Goal: Task Accomplishment & Management: Use online tool/utility

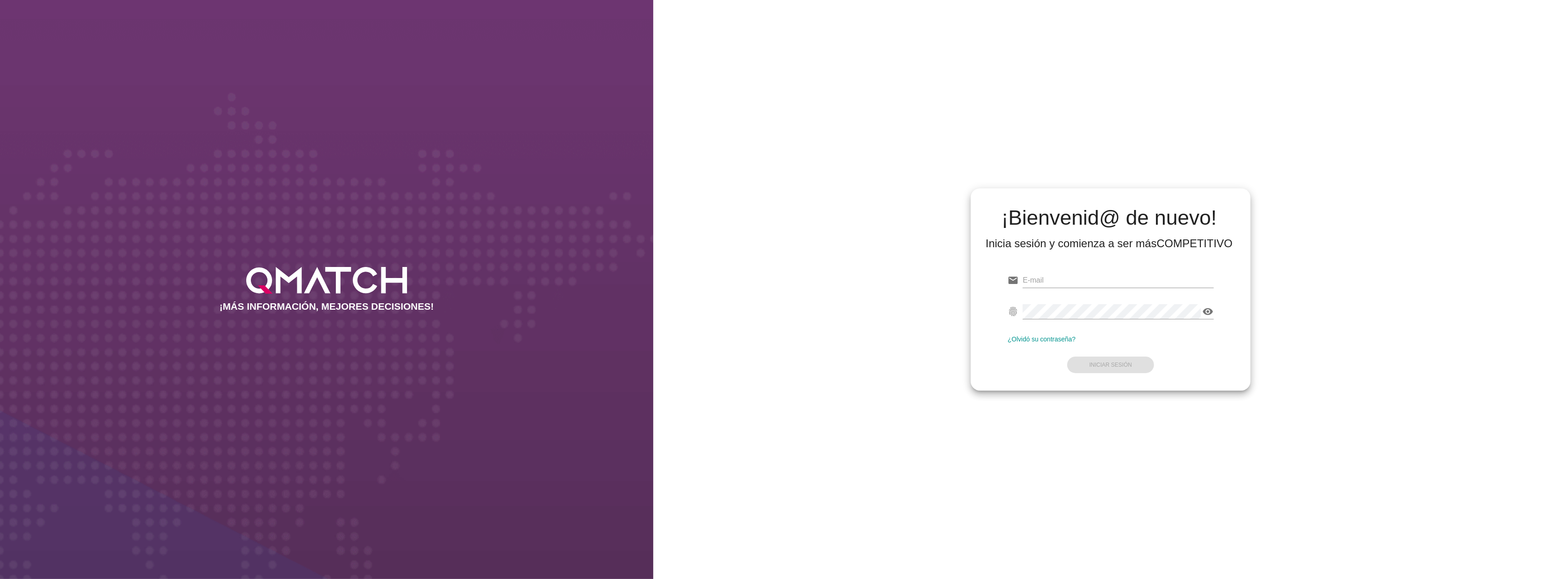
click at [1032, 290] on div at bounding box center [1118, 284] width 191 height 24
click at [1032, 279] on input "email" at bounding box center [1118, 280] width 191 height 15
type input "[EMAIL_ADDRESS][DOMAIN_NAME]"
click at [1125, 369] on button "Iniciar Sesión" at bounding box center [1111, 364] width 87 height 17
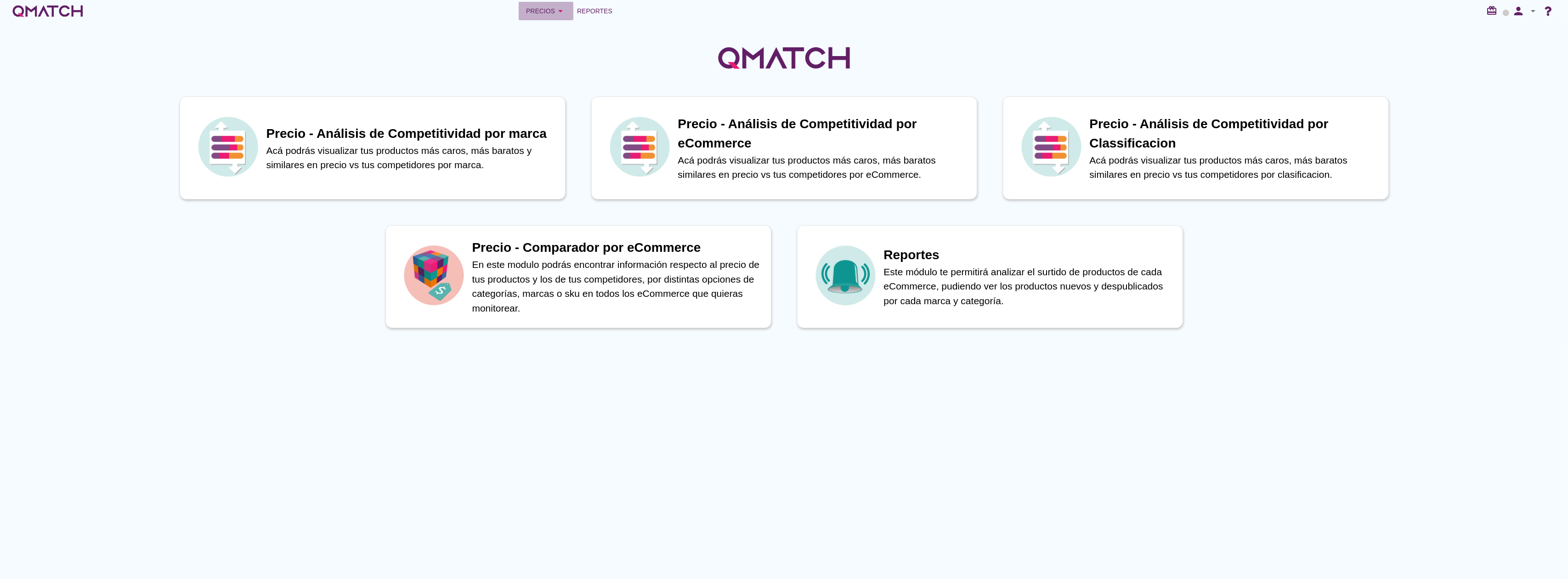
click at [550, 13] on div "Precios arrow_drop_down" at bounding box center [546, 11] width 40 height 11
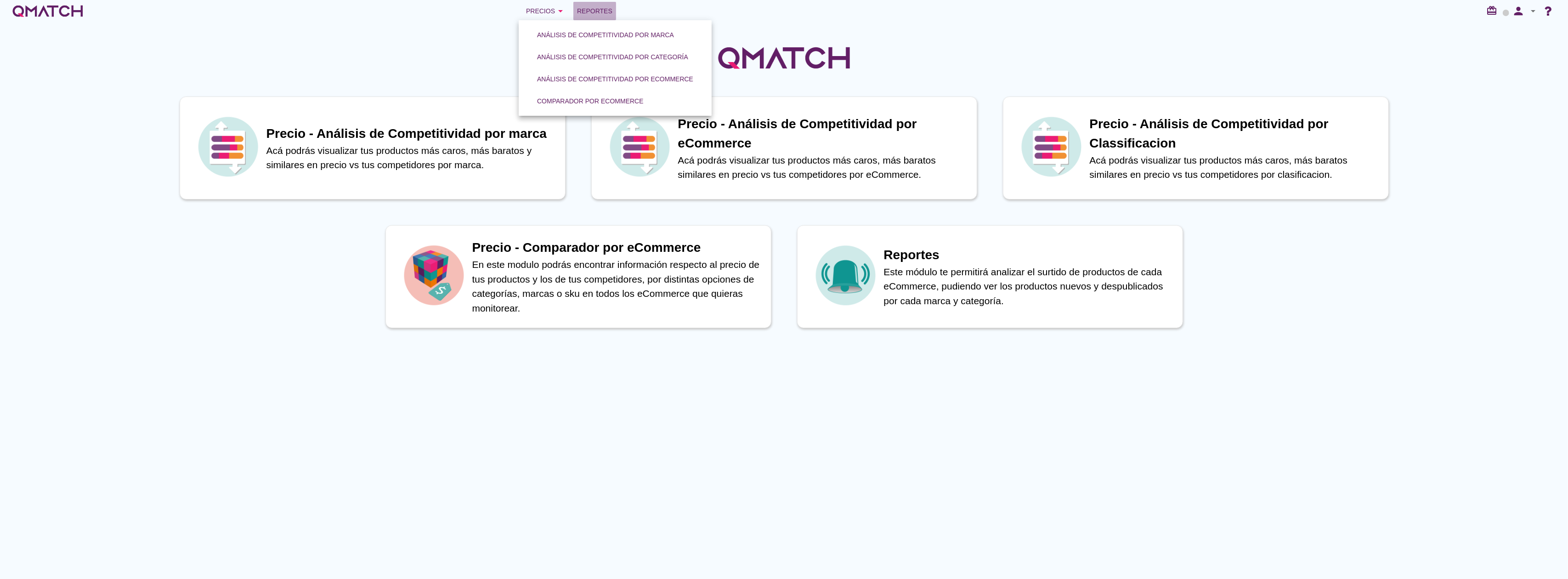
click at [595, 9] on span "Reportes" at bounding box center [595, 11] width 35 height 11
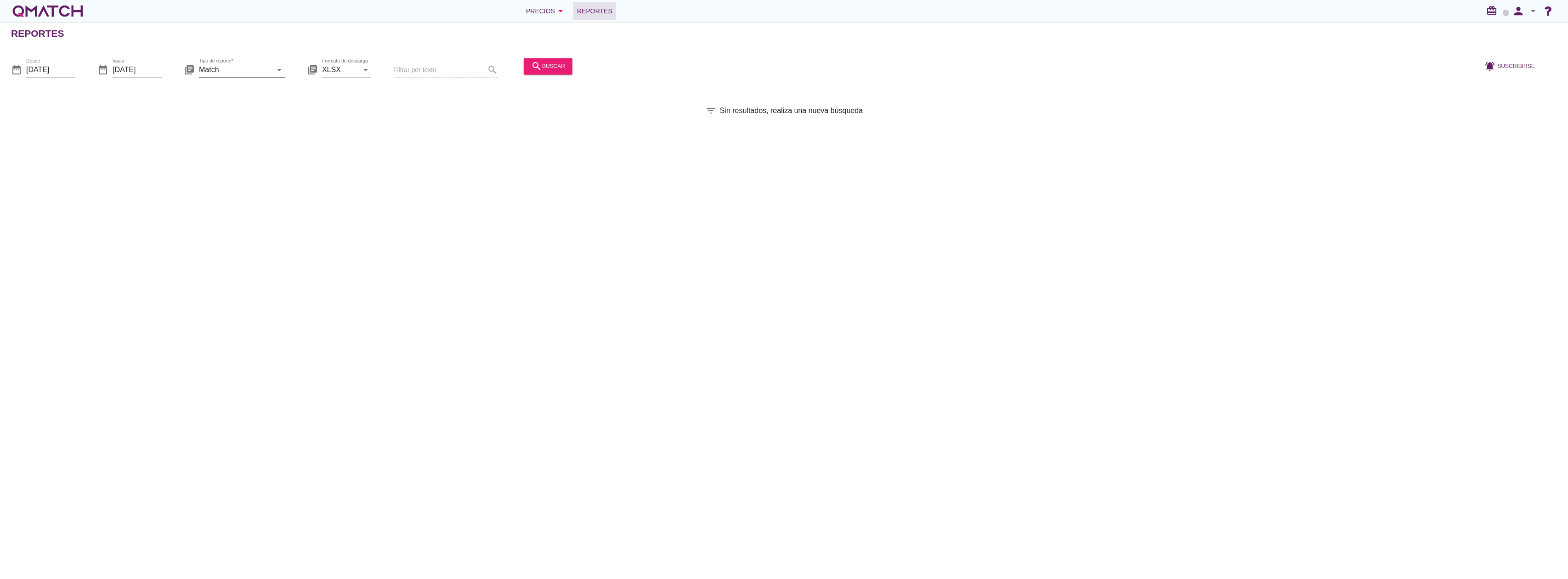
click at [251, 72] on input "Match" at bounding box center [235, 70] width 73 height 15
click at [247, 161] on div "Match con historicos" at bounding box center [255, 158] width 97 height 11
type input "Match con historicos"
drag, startPoint x: 537, startPoint y: 72, endPoint x: 536, endPoint y: 67, distance: 5.1
click at [536, 67] on icon "search" at bounding box center [537, 66] width 11 height 11
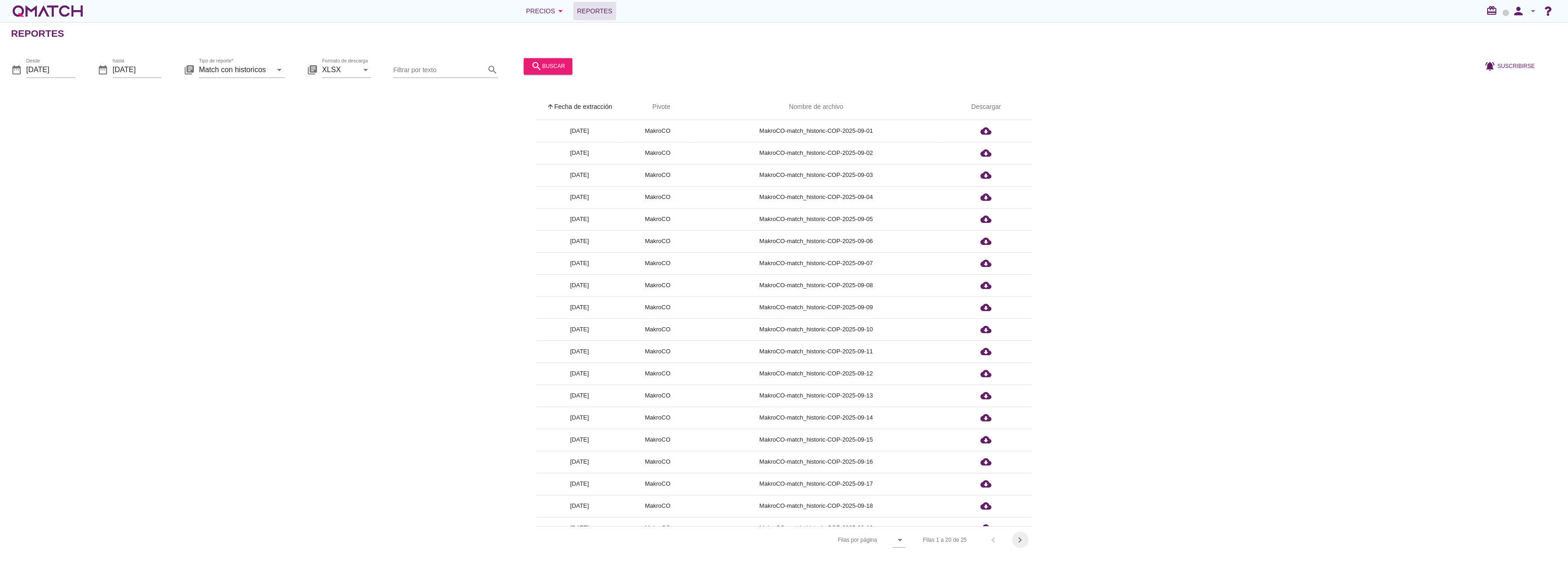
click at [1021, 541] on icon "chevron_right" at bounding box center [1020, 540] width 11 height 11
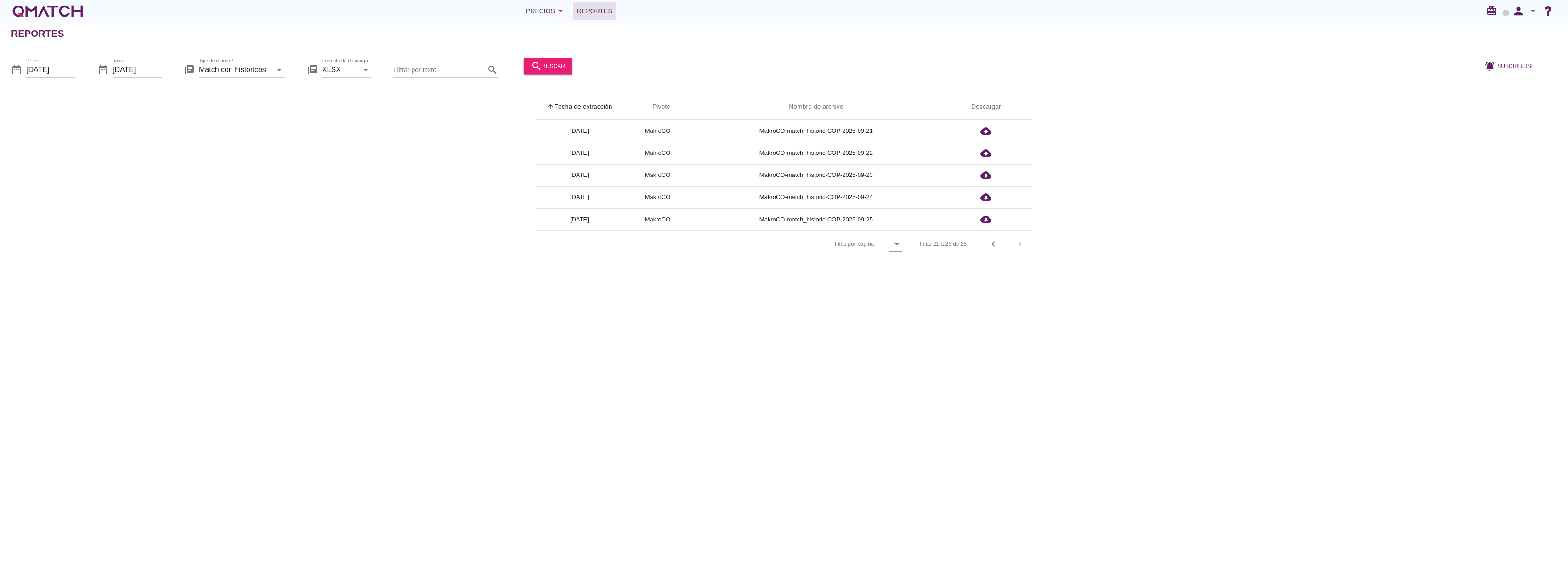
click at [651, 278] on div "Reportes date_range Desde [DATE] date_range hasta [DATE] library_books Tipo de …" at bounding box center [784, 300] width 1568 height 557
click at [986, 217] on icon "cloud_download" at bounding box center [987, 219] width 11 height 11
